Goal: Information Seeking & Learning: Learn about a topic

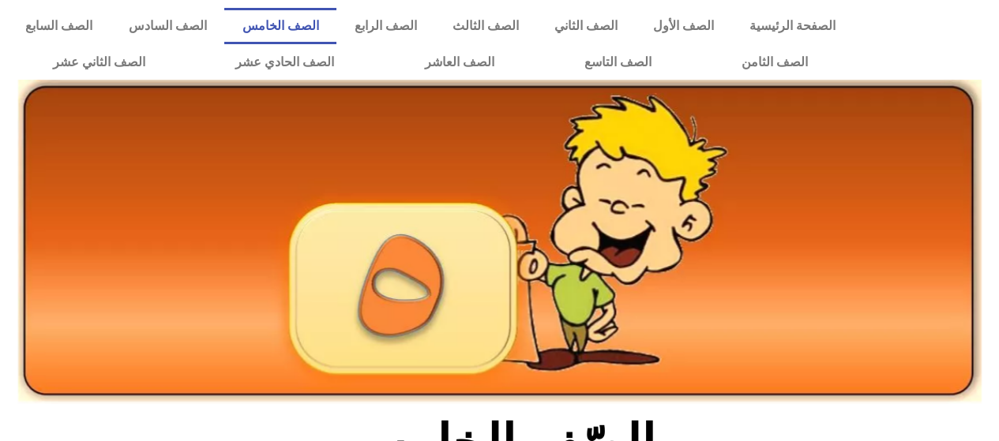
scroll to position [365, 0]
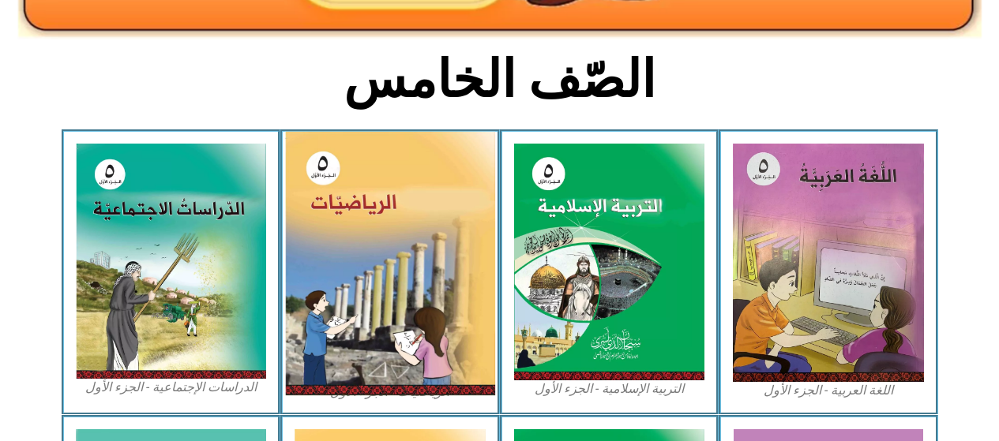
click at [394, 306] on img at bounding box center [390, 264] width 210 height 264
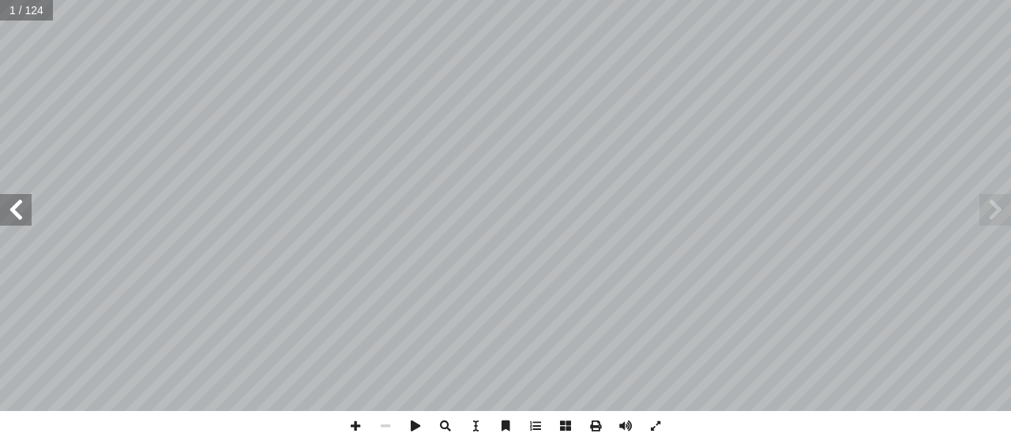
click at [18, 214] on span at bounding box center [16, 210] width 32 height 32
click at [24, 205] on span at bounding box center [16, 210] width 32 height 32
click at [18, 212] on span at bounding box center [16, 210] width 32 height 32
click at [17, 216] on span at bounding box center [16, 210] width 32 height 32
click at [15, 216] on span at bounding box center [16, 210] width 32 height 32
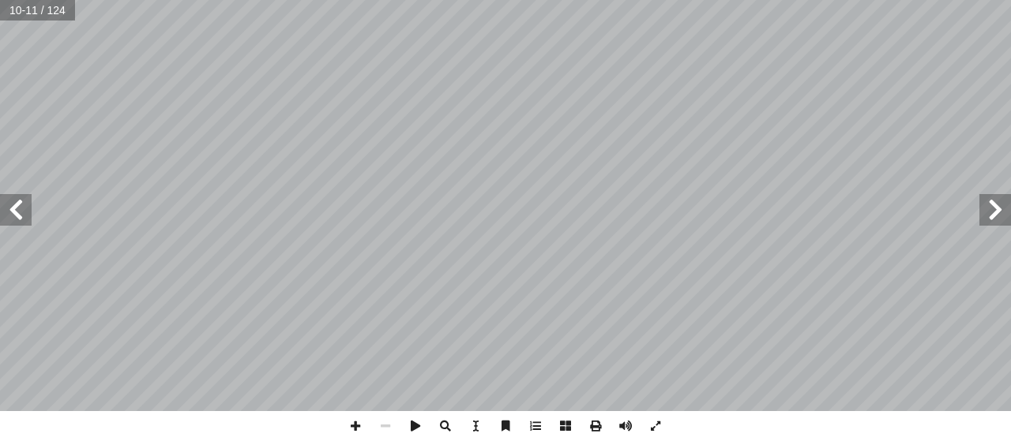
click at [18, 213] on span at bounding box center [16, 210] width 32 height 32
click at [13, 209] on span at bounding box center [16, 210] width 32 height 32
click at [22, 217] on span at bounding box center [16, 210] width 32 height 32
click at [18, 213] on span at bounding box center [16, 210] width 32 height 32
click at [16, 213] on span at bounding box center [16, 210] width 32 height 32
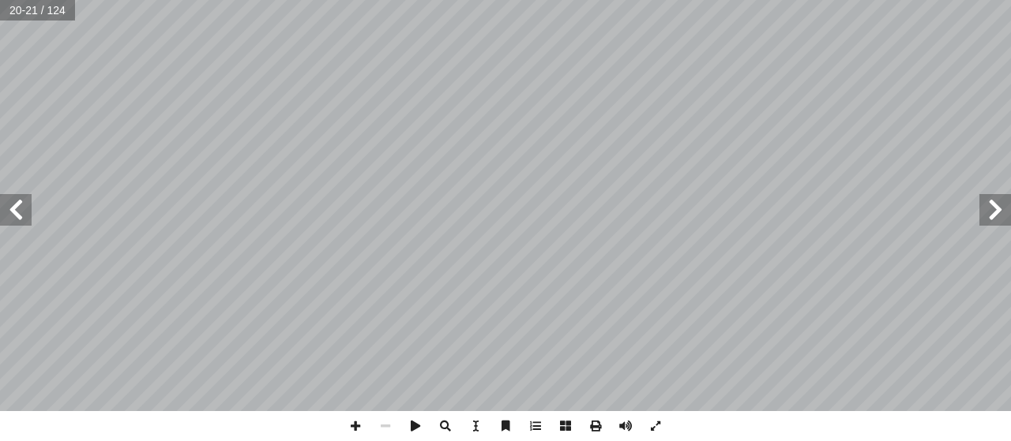
click at [17, 205] on span at bounding box center [16, 210] width 32 height 32
click at [18, 213] on span at bounding box center [16, 210] width 32 height 32
click at [17, 205] on span at bounding box center [16, 210] width 32 height 32
click at [21, 213] on span at bounding box center [16, 210] width 32 height 32
click at [13, 201] on span at bounding box center [16, 210] width 32 height 32
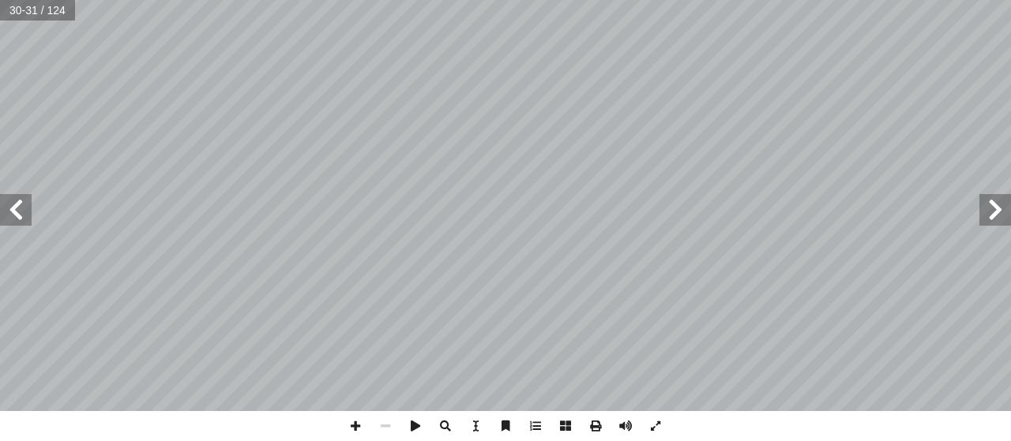
click at [22, 210] on span at bounding box center [16, 210] width 32 height 32
click at [13, 207] on span at bounding box center [16, 210] width 32 height 32
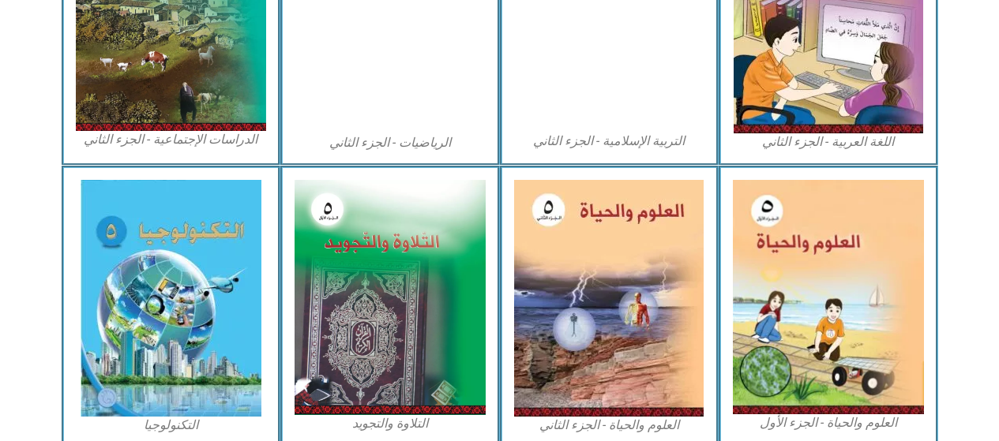
scroll to position [912, 0]
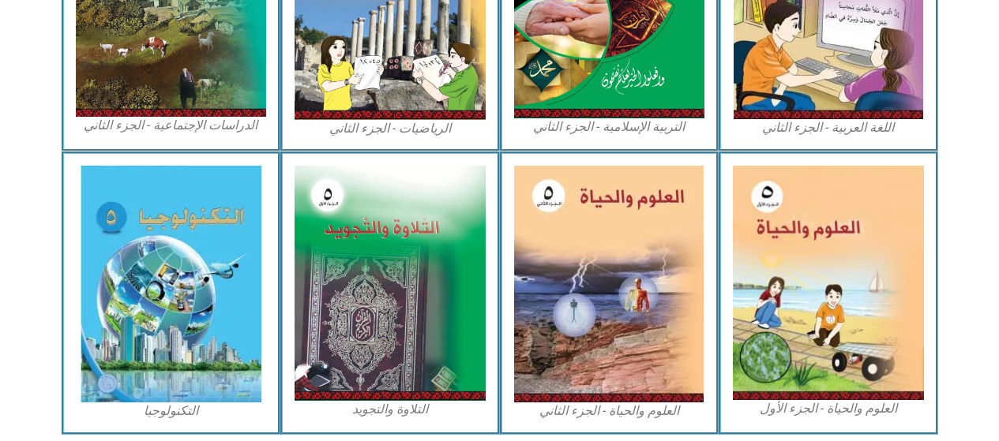
click at [803, 311] on img at bounding box center [828, 283] width 191 height 235
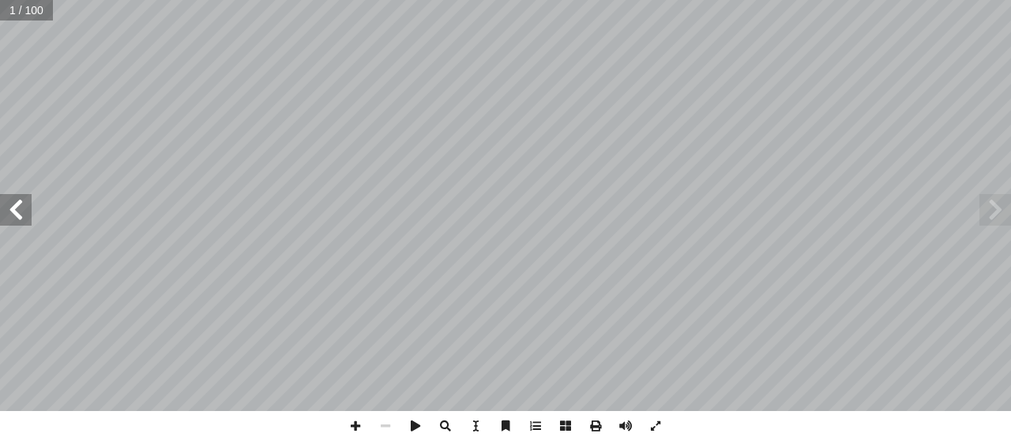
click at [20, 213] on span at bounding box center [16, 210] width 32 height 32
click at [23, 208] on span at bounding box center [16, 210] width 32 height 32
click at [20, 207] on span at bounding box center [16, 210] width 32 height 32
click at [18, 210] on span at bounding box center [16, 210] width 32 height 32
click at [18, 212] on span at bounding box center [16, 210] width 32 height 32
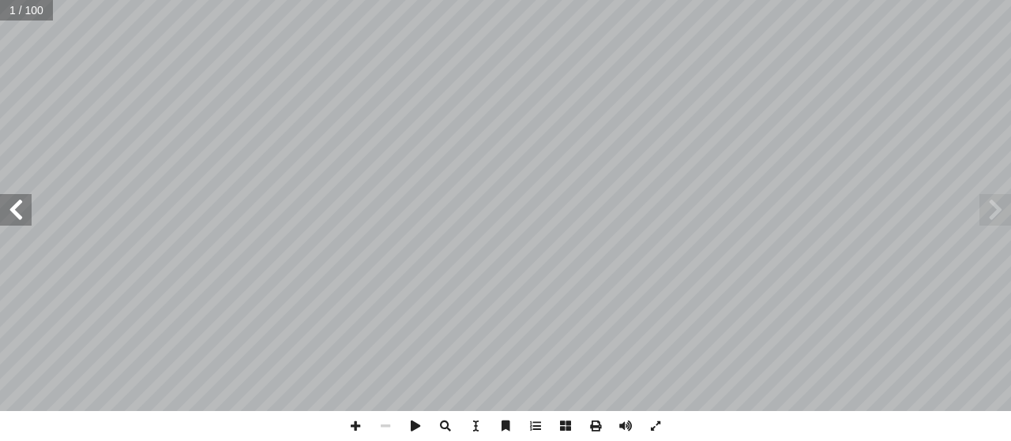
click at [15, 212] on span at bounding box center [16, 210] width 32 height 32
click at [18, 207] on span at bounding box center [16, 210] width 32 height 32
click at [22, 208] on span at bounding box center [16, 210] width 32 height 32
click at [21, 211] on span at bounding box center [16, 210] width 32 height 32
click at [22, 213] on span at bounding box center [16, 210] width 32 height 32
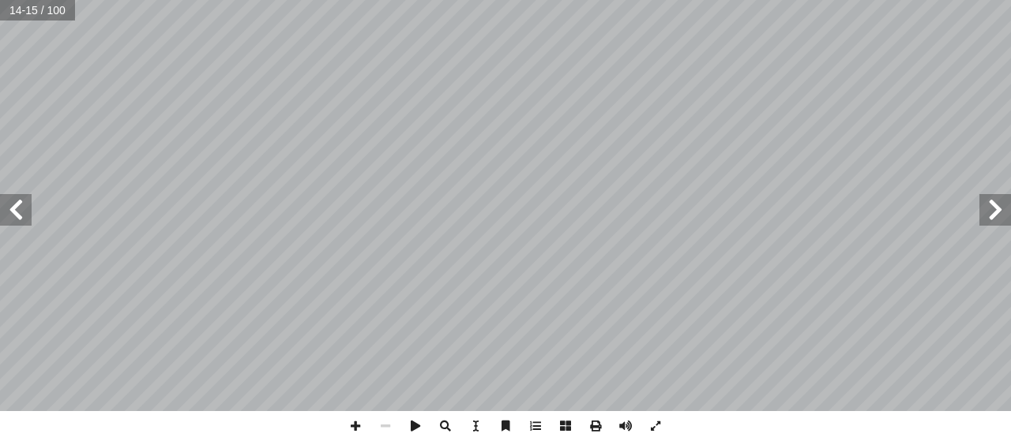
click at [22, 212] on span at bounding box center [16, 210] width 32 height 32
click at [23, 212] on span at bounding box center [16, 210] width 32 height 32
click at [17, 207] on span at bounding box center [16, 210] width 32 height 32
click at [22, 215] on span at bounding box center [16, 210] width 32 height 32
click at [18, 217] on span at bounding box center [16, 210] width 32 height 32
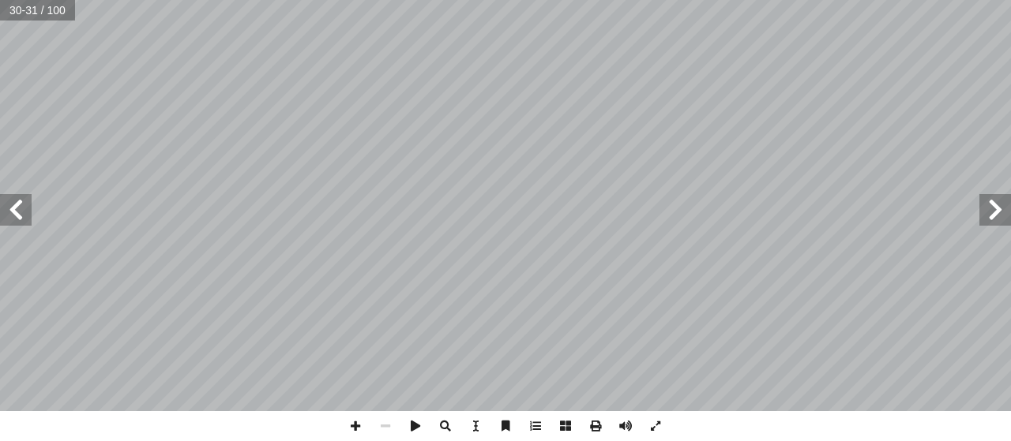
click at [25, 212] on span at bounding box center [16, 210] width 32 height 32
click at [27, 208] on span at bounding box center [16, 210] width 32 height 32
click at [985, 209] on span at bounding box center [995, 210] width 32 height 32
click at [9, 212] on span at bounding box center [16, 210] width 32 height 32
click at [4, 197] on span at bounding box center [16, 210] width 32 height 32
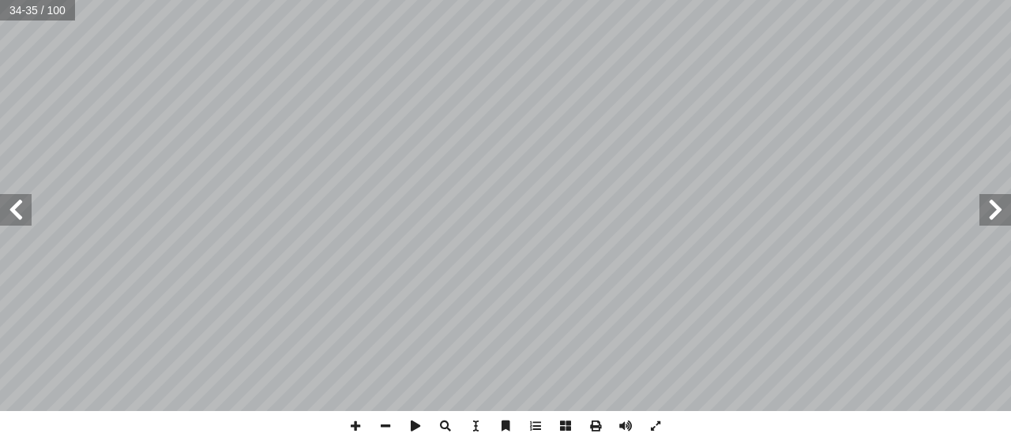
click at [21, 208] on span at bounding box center [16, 210] width 32 height 32
